Goal: Task Accomplishment & Management: Complete application form

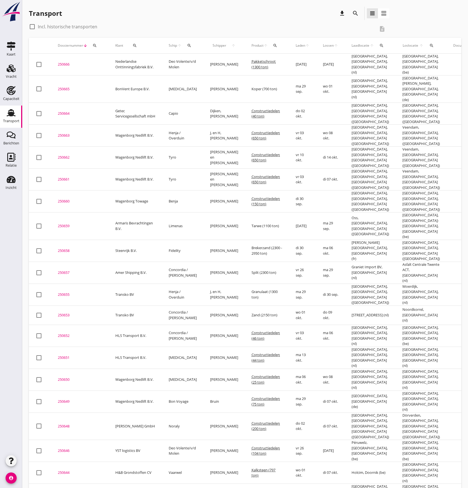
click at [13, 117] on icon "Transport" at bounding box center [11, 112] width 9 height 9
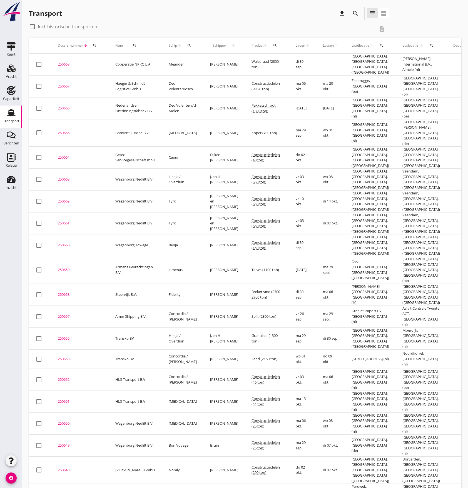
click at [34, 27] on div at bounding box center [31, 26] width 9 height 9
checkbox input "true"
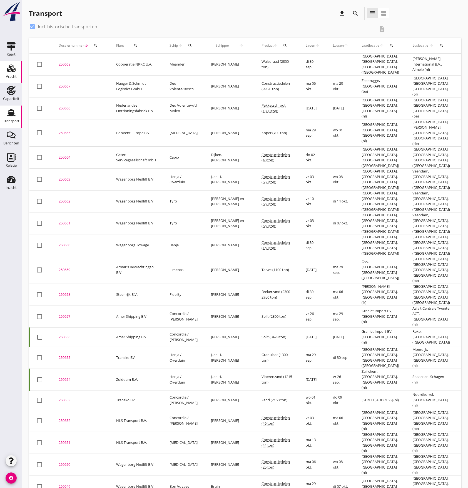
click at [12, 73] on div "Vracht" at bounding box center [11, 77] width 11 height 8
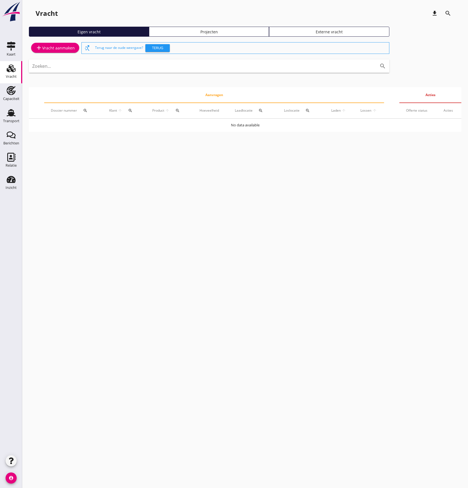
click at [65, 49] on div "add Vracht aanmaken" at bounding box center [55, 47] width 39 height 7
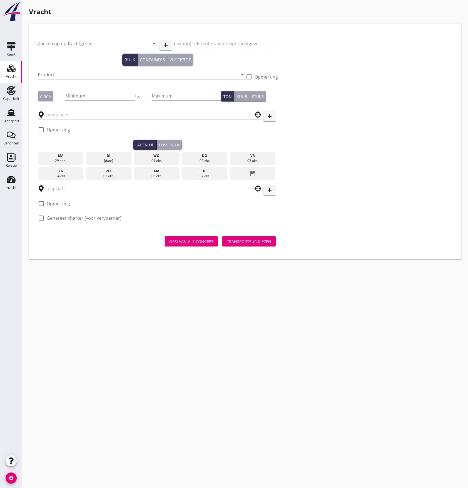
click at [72, 44] on input "Zoeken op opdrachtgever..." at bounding box center [90, 43] width 104 height 9
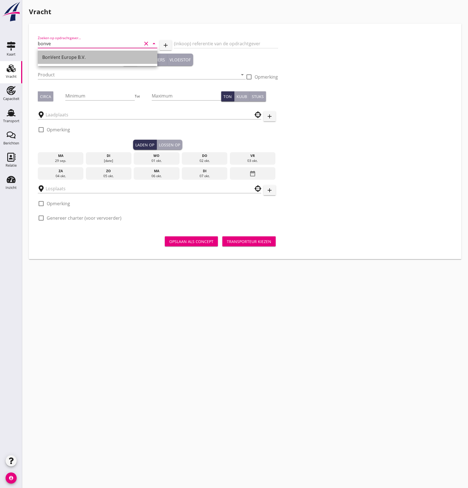
click at [76, 56] on div "BonVent Europe B.V." at bounding box center [97, 57] width 111 height 7
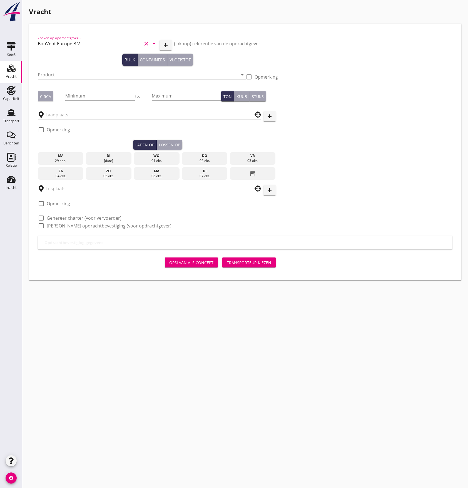
type input "BonVent Europe B.V."
click at [81, 74] on input "Product" at bounding box center [138, 74] width 200 height 9
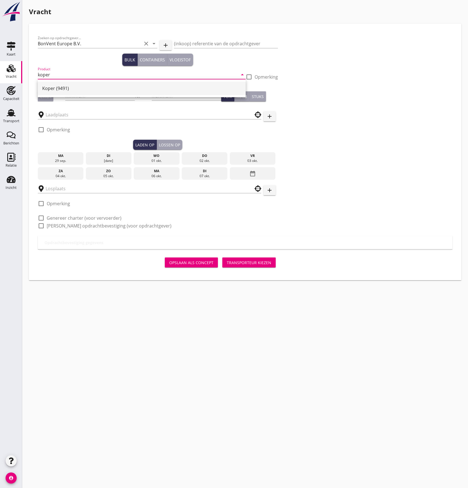
click at [59, 87] on div "Koper (9491)" at bounding box center [141, 88] width 199 height 7
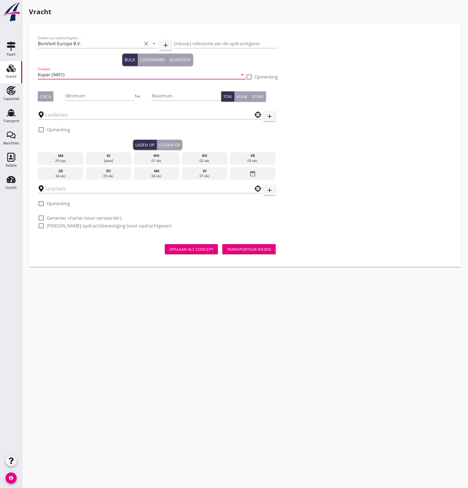
type input "Koper (9491)"
click at [46, 95] on div "Circa" at bounding box center [45, 97] width 11 height 6
click at [72, 94] on input "Minimum" at bounding box center [100, 95] width 70 height 9
type input "1200"
click at [63, 116] on input "text" at bounding box center [146, 114] width 200 height 9
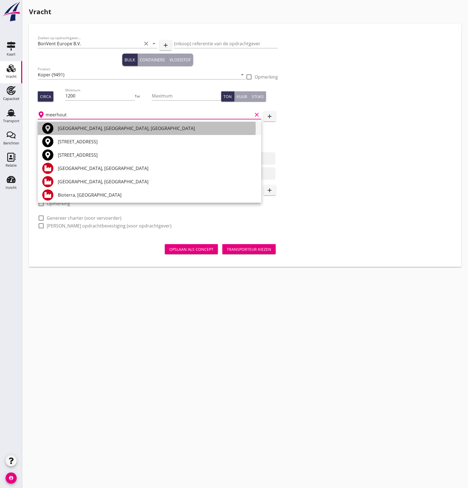
click at [75, 128] on div "[GEOGRAPHIC_DATA], [GEOGRAPHIC_DATA], [GEOGRAPHIC_DATA]" at bounding box center [157, 128] width 199 height 7
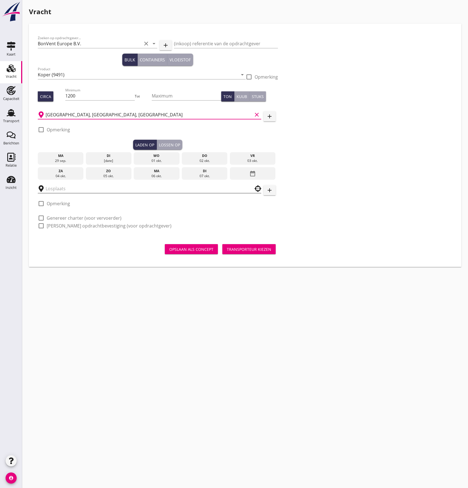
type input "[GEOGRAPHIC_DATA], [GEOGRAPHIC_DATA], [GEOGRAPHIC_DATA]"
click at [64, 187] on input "text" at bounding box center [146, 188] width 200 height 9
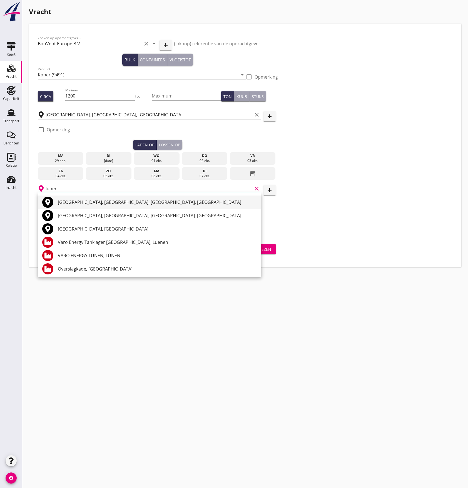
click at [68, 203] on div "[GEOGRAPHIC_DATA], [GEOGRAPHIC_DATA], [GEOGRAPHIC_DATA], [GEOGRAPHIC_DATA]" at bounding box center [157, 202] width 199 height 7
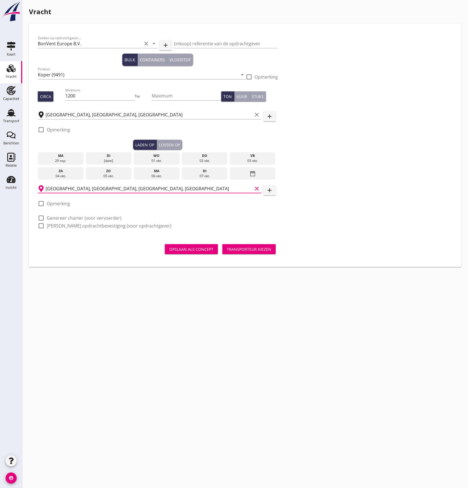
type input "[GEOGRAPHIC_DATA], [GEOGRAPHIC_DATA], [GEOGRAPHIC_DATA], [GEOGRAPHIC_DATA]"
click at [249, 161] on div "03 okt." at bounding box center [252, 160] width 43 height 5
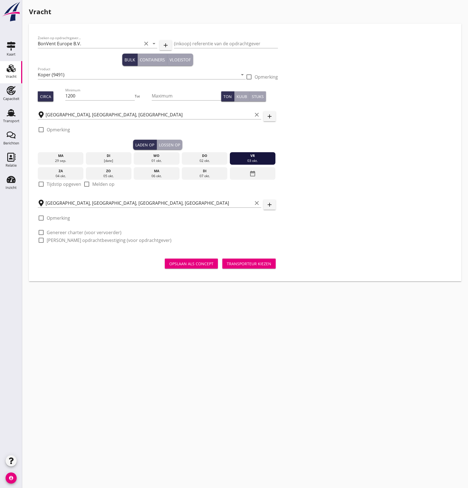
click at [54, 185] on label "Tijdstip opgeven" at bounding box center [64, 184] width 34 height 6
checkbox input "true"
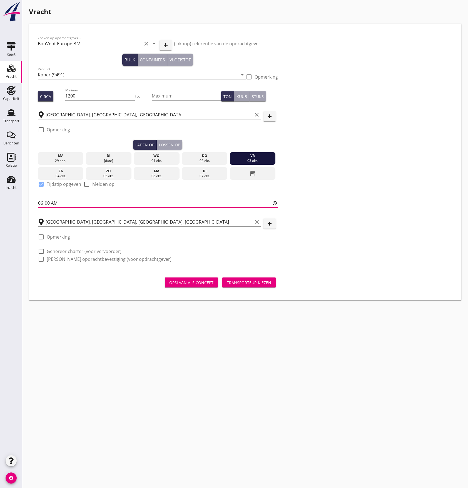
click at [51, 205] on input "06:00" at bounding box center [158, 203] width 240 height 9
type input "06:01"
click at [176, 148] on button "Lossen op" at bounding box center [170, 145] width 26 height 10
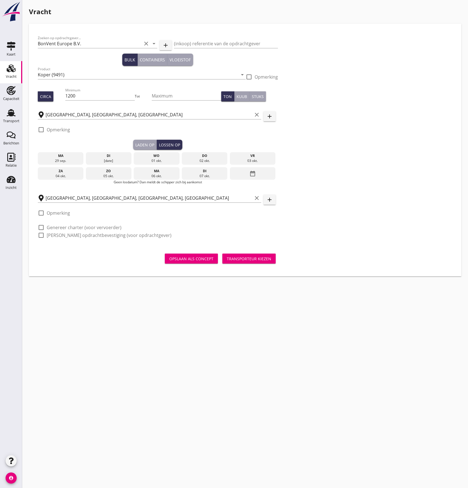
click at [196, 174] on div "07 okt." at bounding box center [204, 176] width 43 height 5
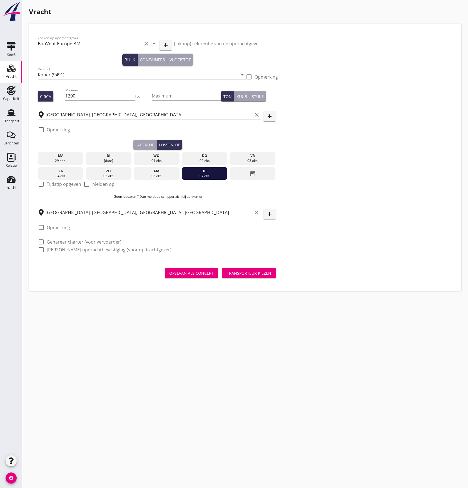
click at [46, 185] on div "check_box_outline_blank Tijdstip opgeven" at bounding box center [59, 184] width 43 height 7
click at [39, 187] on div at bounding box center [40, 183] width 9 height 9
checkbox input "true"
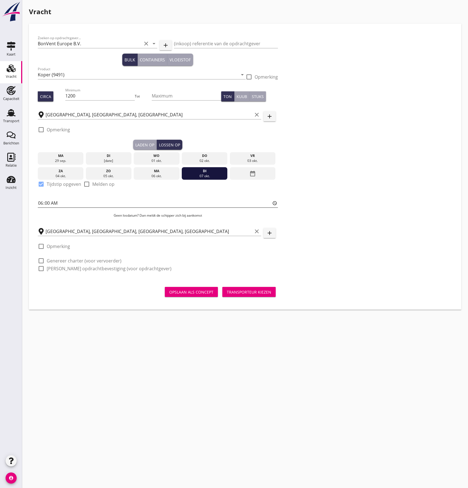
click at [47, 202] on input "06:00" at bounding box center [158, 203] width 240 height 9
type input "06:01"
click at [320, 165] on div "Zoeken op opdrachtgever... BonVent Europe B.V. clear arrow_drop_down add (inkoo…" at bounding box center [245, 155] width 419 height 246
click at [40, 261] on div at bounding box center [40, 260] width 9 height 9
checkbox input "true"
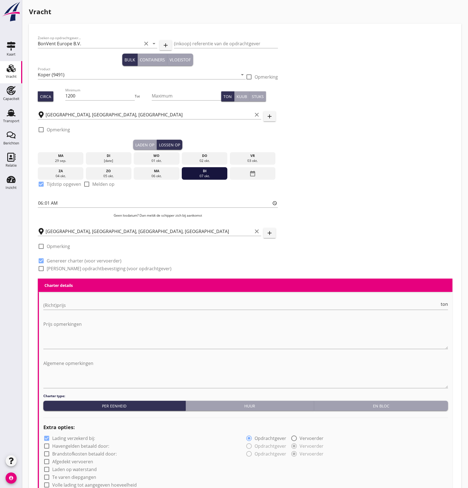
click at [41, 270] on div at bounding box center [40, 268] width 9 height 9
checkbox input "true"
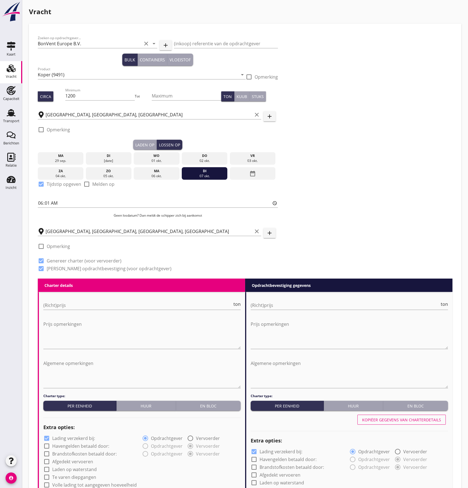
drag, startPoint x: 347, startPoint y: 219, endPoint x: 349, endPoint y: 217, distance: 3.1
click at [349, 217] on div "Zoeken op opdrachtgever... BonVent Europe B.V. clear arrow_drop_down add (inkoo…" at bounding box center [245, 155] width 419 height 246
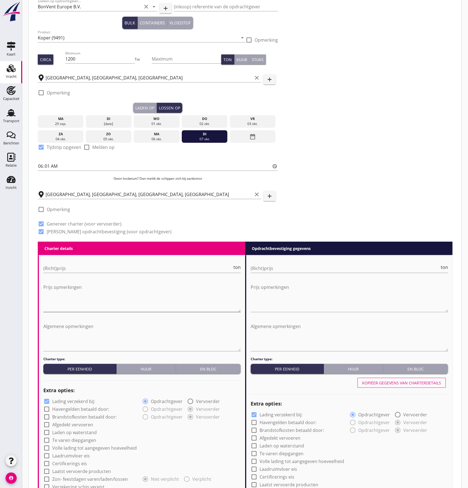
scroll to position [74, 0]
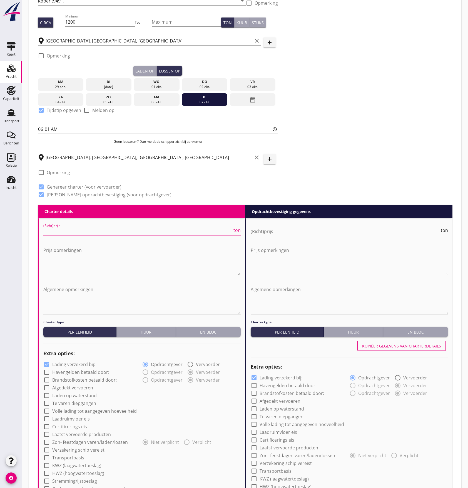
click at [72, 232] on input "(Richt)prijs" at bounding box center [137, 231] width 189 height 9
type input "9"
click at [261, 231] on input "(Richt)prijs" at bounding box center [344, 231] width 189 height 9
type input "9"
click at [338, 161] on div "Zoeken op opdrachtgever... BonVent Europe B.V. clear arrow_drop_down add (inkoo…" at bounding box center [245, 82] width 419 height 246
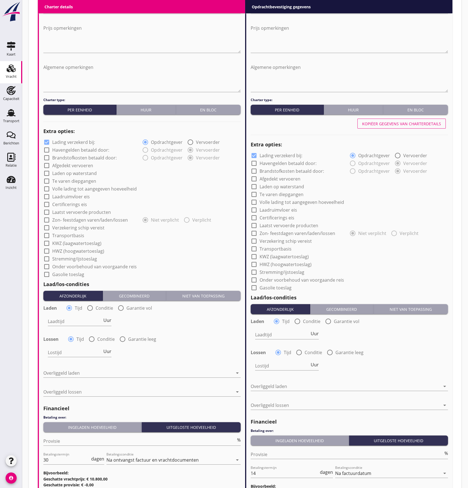
scroll to position [357, 0]
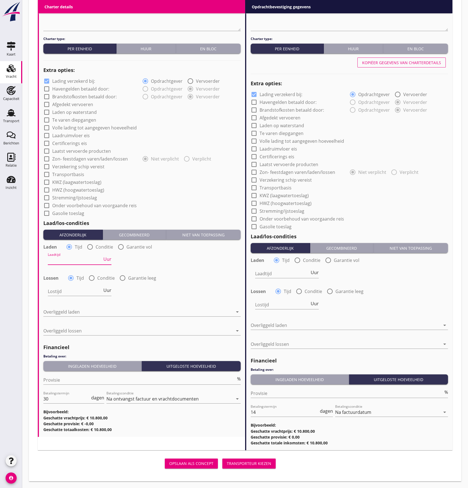
click at [84, 262] on input "Laadtijd" at bounding box center [75, 260] width 54 height 9
type input "24"
click at [69, 291] on input "Lostijd" at bounding box center [75, 291] width 54 height 9
type input "24"
click at [82, 314] on div at bounding box center [137, 311] width 189 height 9
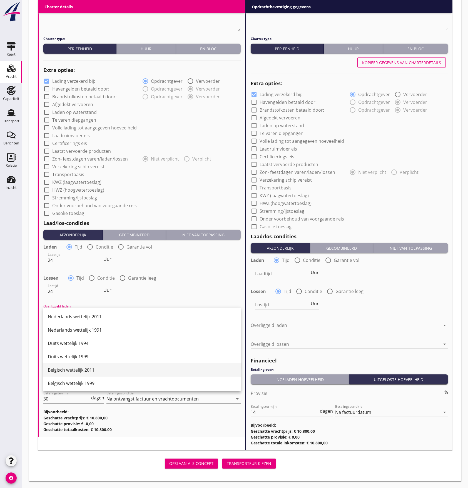
click at [102, 368] on div "Belgisch wettelijk 2011" at bounding box center [142, 370] width 188 height 7
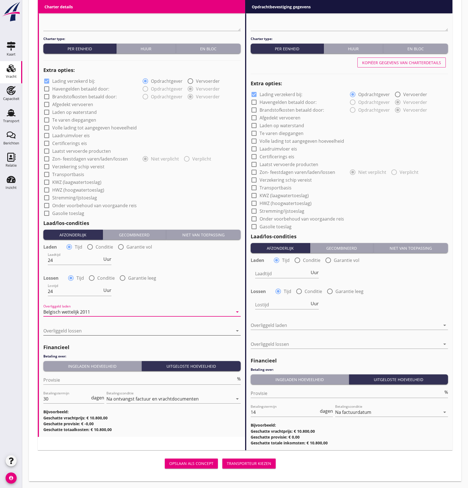
click at [103, 329] on div at bounding box center [137, 330] width 189 height 9
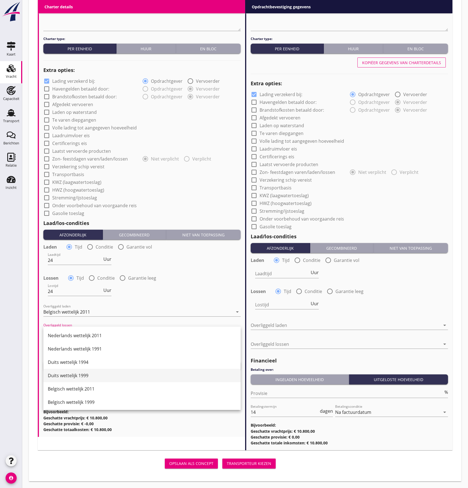
click at [84, 375] on div "Duits wettelijk 1999" at bounding box center [142, 375] width 188 height 7
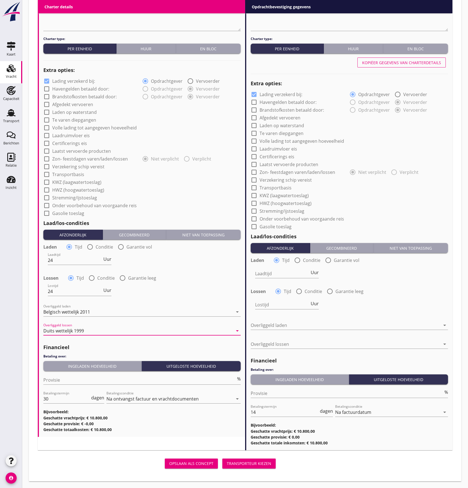
click at [89, 368] on div "Ingeladen hoeveelheid" at bounding box center [93, 366] width 94 height 6
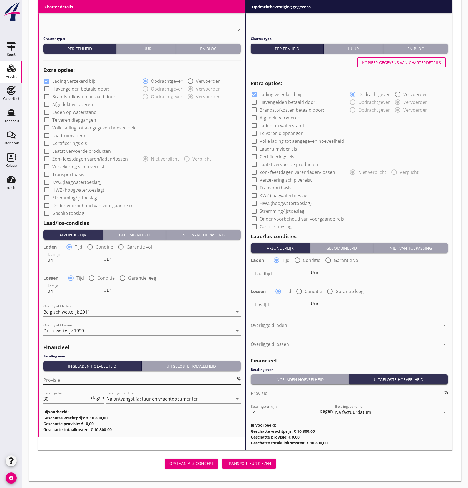
click at [69, 380] on input "Provisie" at bounding box center [139, 379] width 192 height 9
type input "5"
click at [386, 64] on div "Kopiëer gegevens van charterdetails" at bounding box center [401, 63] width 79 height 6
type input "24"
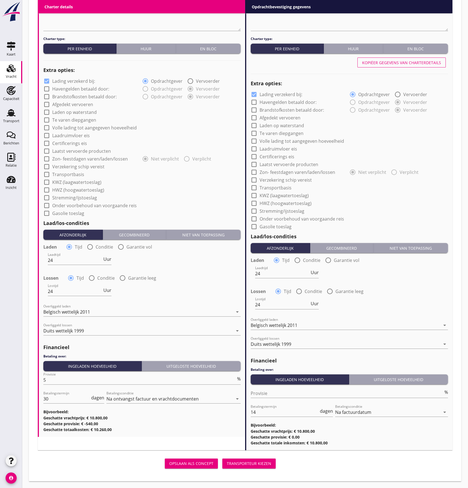
click at [252, 464] on div "Transporteur kiezen" at bounding box center [249, 463] width 44 height 6
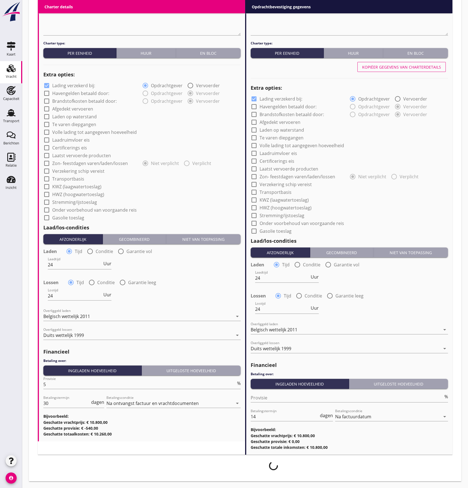
scroll to position [353, 0]
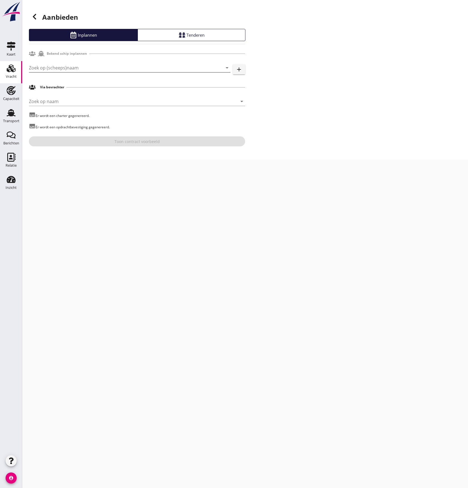
click at [66, 69] on input "Zoek op (scheeps)naam" at bounding box center [122, 67] width 186 height 9
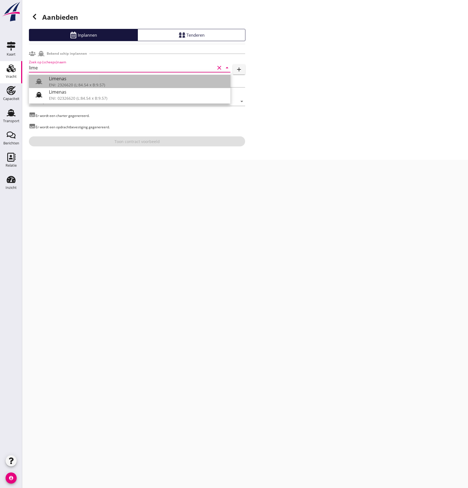
click at [102, 80] on div "Limenas" at bounding box center [137, 78] width 177 height 7
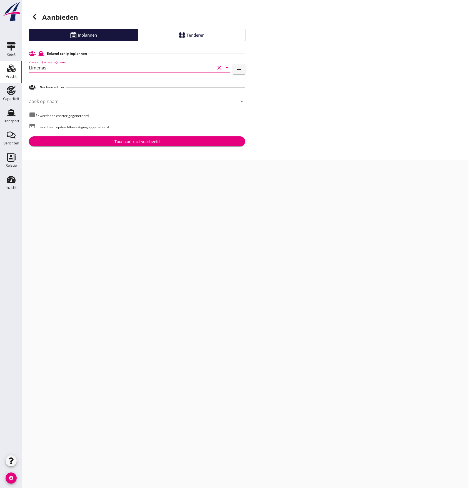
type input "Limenas"
click at [121, 140] on div "Toon contract voorbeeld" at bounding box center [136, 142] width 45 height 6
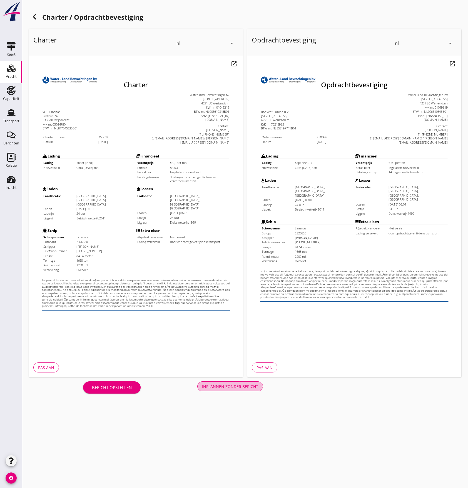
click at [237, 386] on div "Inplannen zonder bericht" at bounding box center [230, 386] width 56 height 6
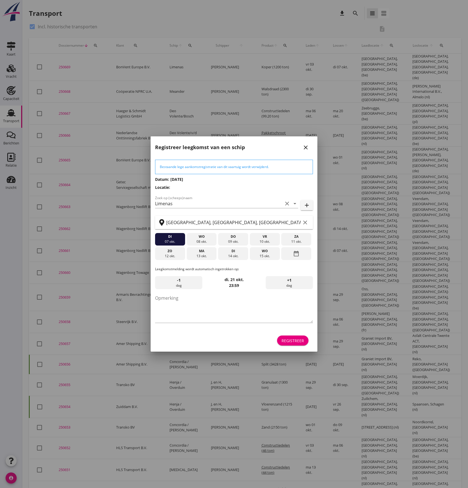
click at [289, 343] on button "Registreer" at bounding box center [292, 340] width 31 height 10
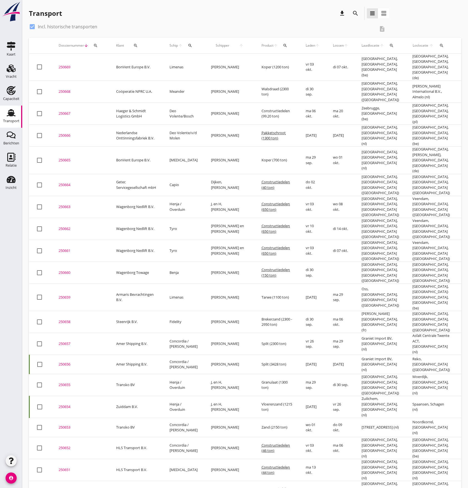
drag, startPoint x: 69, startPoint y: 65, endPoint x: 42, endPoint y: 381, distance: 317.7
click at [69, 65] on div "250669" at bounding box center [81, 67] width 44 height 6
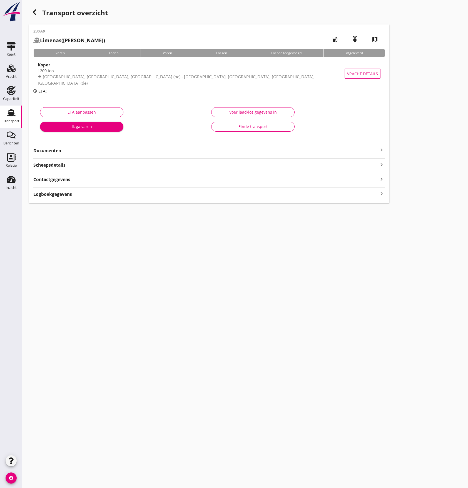
click at [115, 154] on strong "Documenten" at bounding box center [205, 150] width 345 height 6
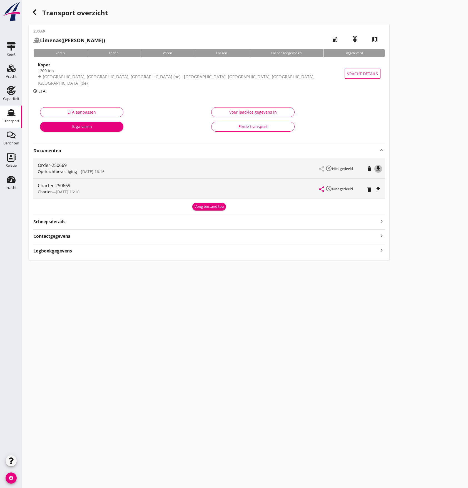
click at [379, 168] on icon "file_download" at bounding box center [378, 168] width 7 height 7
click at [379, 188] on icon "file_download" at bounding box center [378, 189] width 7 height 7
